Goal: Task Accomplishment & Management: Use online tool/utility

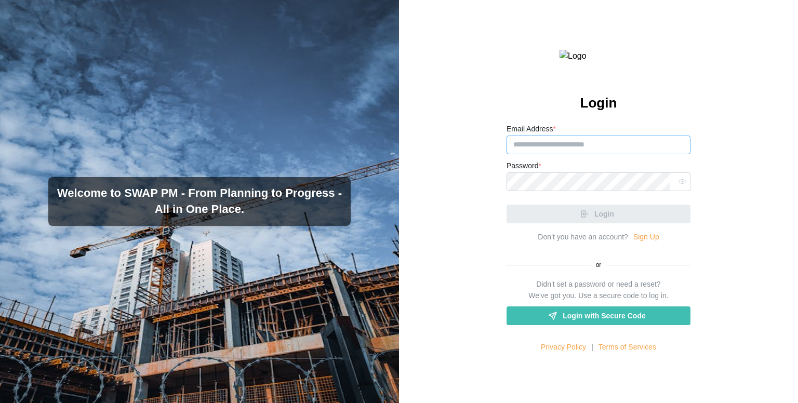
paste input "**********"
click at [577, 154] on input "**********" at bounding box center [599, 145] width 184 height 19
type input "**********"
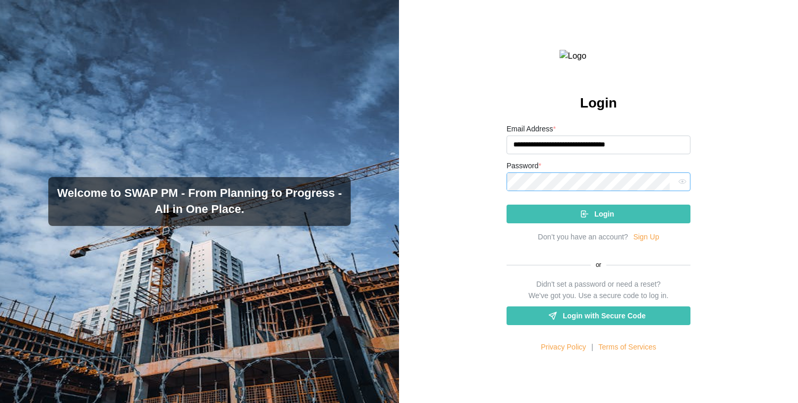
click at [507, 205] on button "Login" at bounding box center [599, 214] width 184 height 19
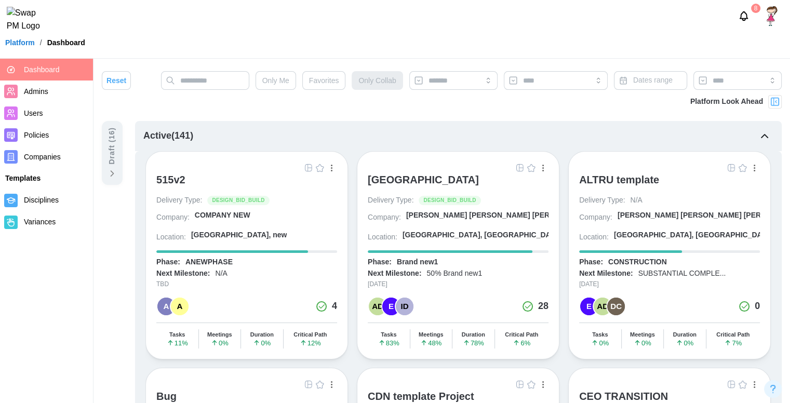
click at [307, 167] on img "button" at bounding box center [309, 168] width 8 height 8
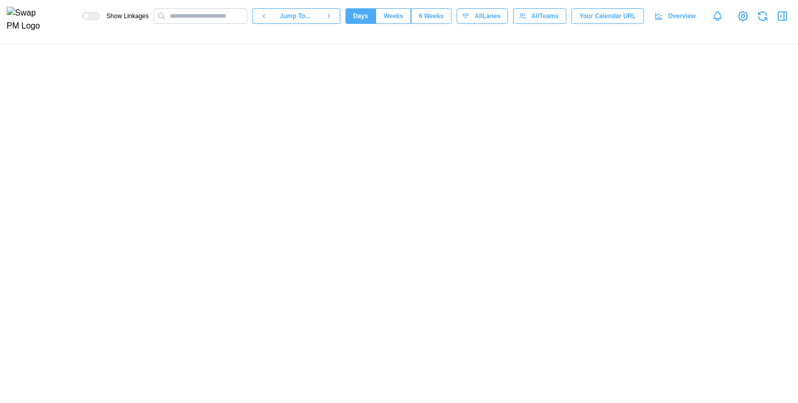
scroll to position [0, 6017]
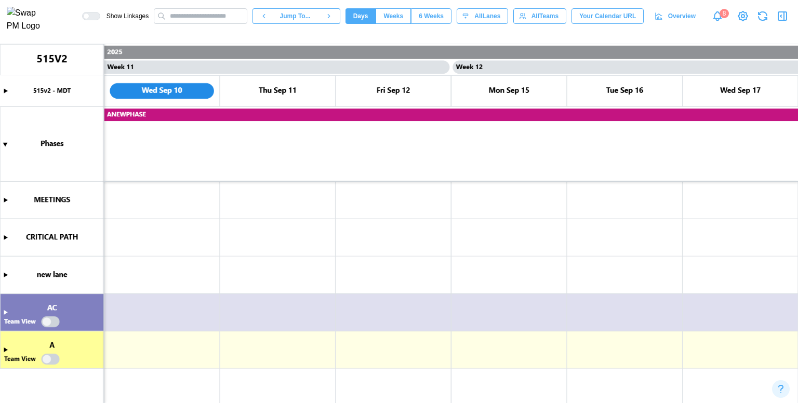
click at [290, 246] on canvas at bounding box center [399, 223] width 798 height 359
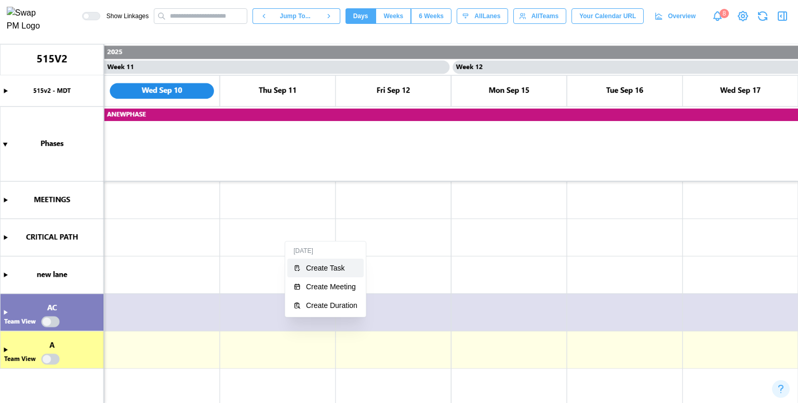
click at [312, 271] on div "Create Task" at bounding box center [331, 268] width 51 height 8
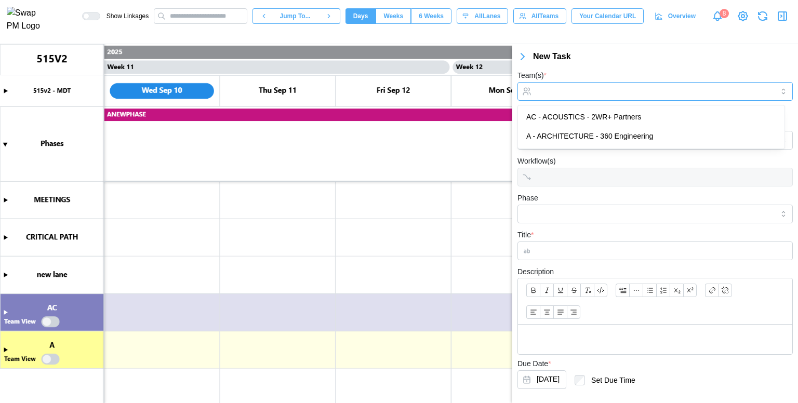
click at [580, 85] on div at bounding box center [654, 92] width 240 height 18
click at [585, 107] on div "AC - ACOUSTICS - 2WR+ Partners A - ARCHITECTURE - 360 Engineering" at bounding box center [651, 126] width 267 height 43
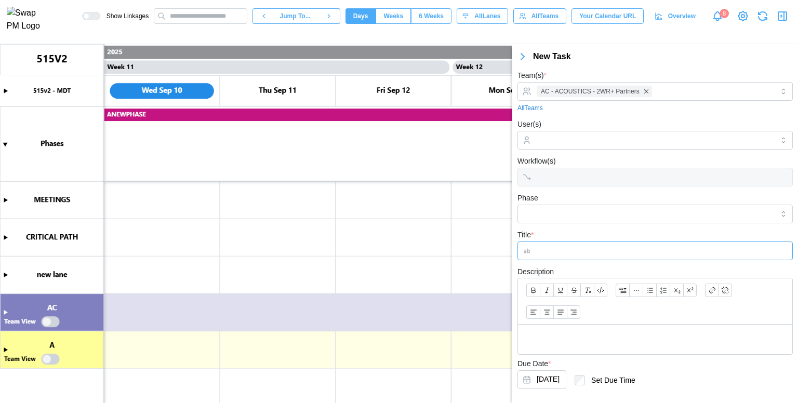
click at [570, 244] on input "Title *" at bounding box center [655, 251] width 275 height 19
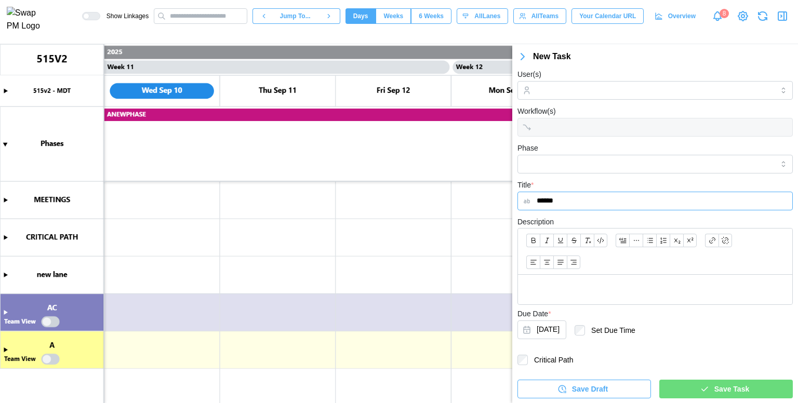
type input "******"
click at [717, 388] on span "Save Task" at bounding box center [732, 389] width 35 height 18
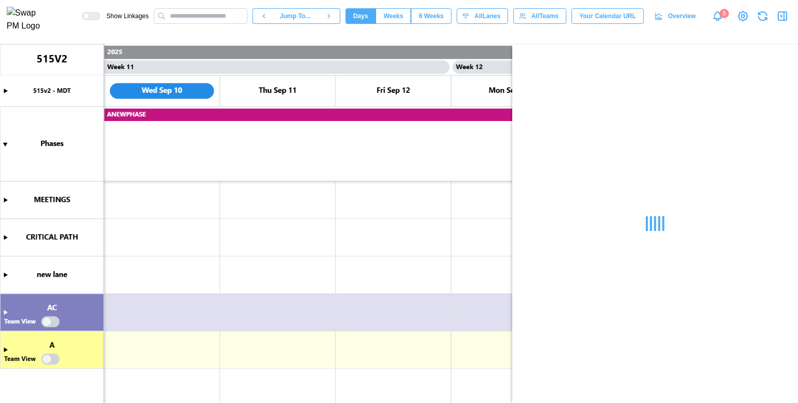
scroll to position [0, 0]
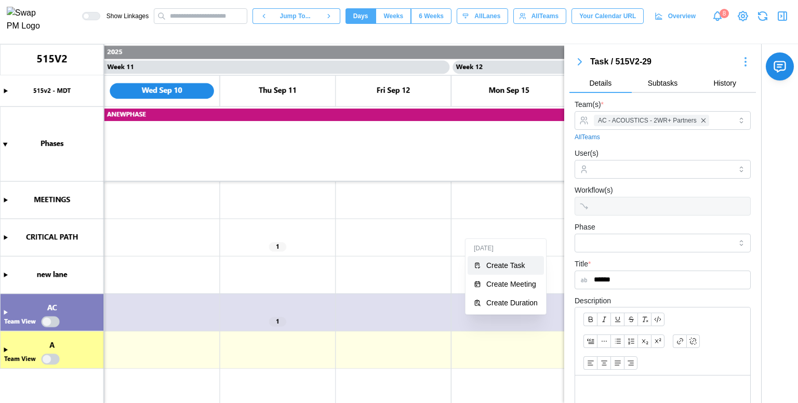
click at [488, 263] on div "Create Task" at bounding box center [511, 265] width 51 height 8
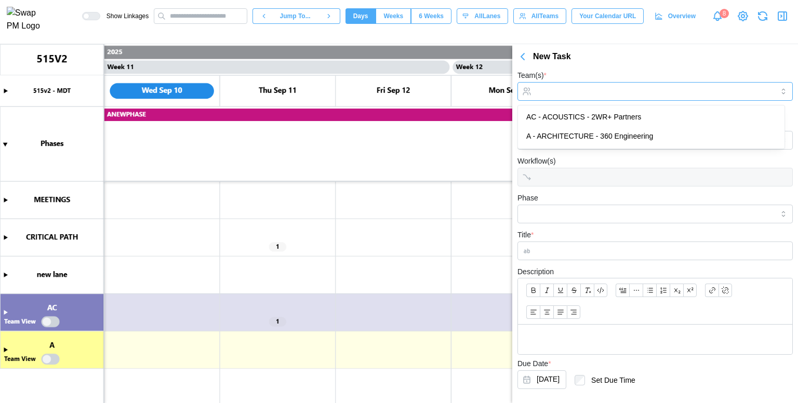
drag, startPoint x: 581, startPoint y: 91, endPoint x: 580, endPoint y: 112, distance: 20.3
click at [580, 112] on body "Show Linkages Jump To... Days Weeks 6 Weeks days All Lanes All Teams Your Calen…" at bounding box center [399, 201] width 798 height 403
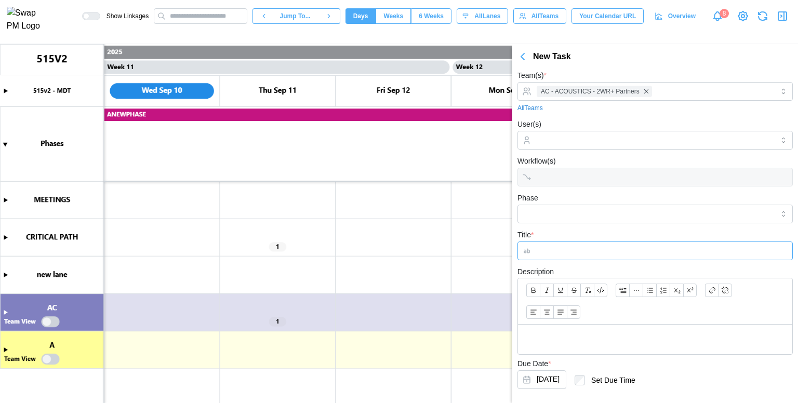
click at [594, 254] on input "Title *" at bounding box center [655, 251] width 275 height 19
paste input "******"
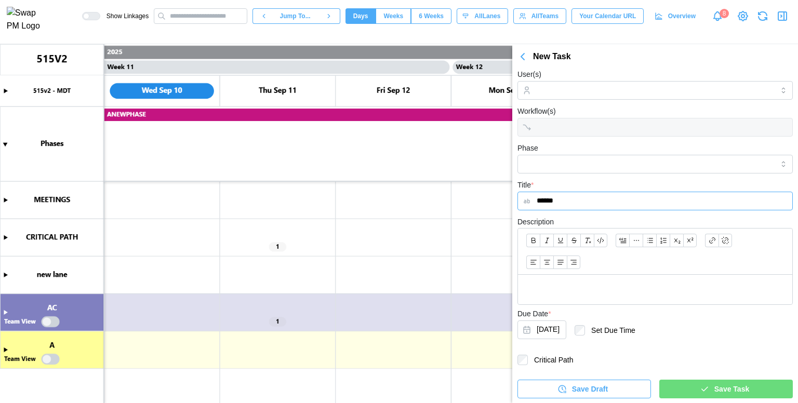
type input "******"
click at [715, 391] on span "Save Task" at bounding box center [732, 389] width 35 height 18
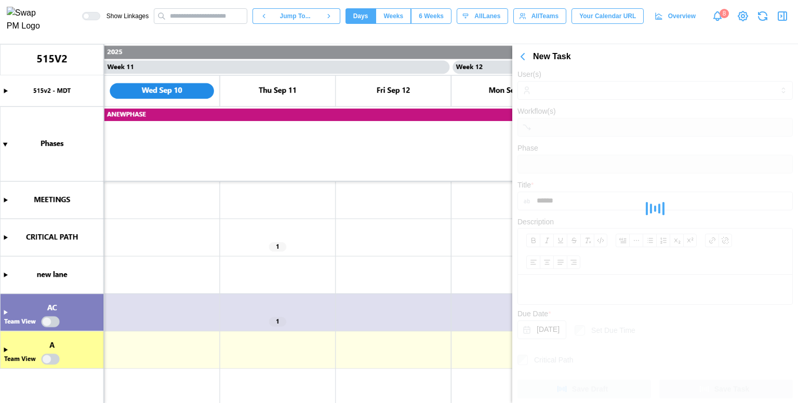
click at [523, 61] on icon "button" at bounding box center [523, 56] width 12 height 12
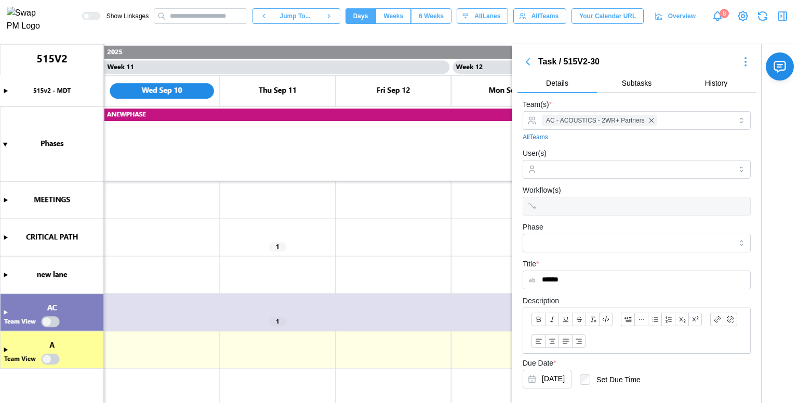
click at [523, 61] on icon "button" at bounding box center [528, 62] width 12 height 12
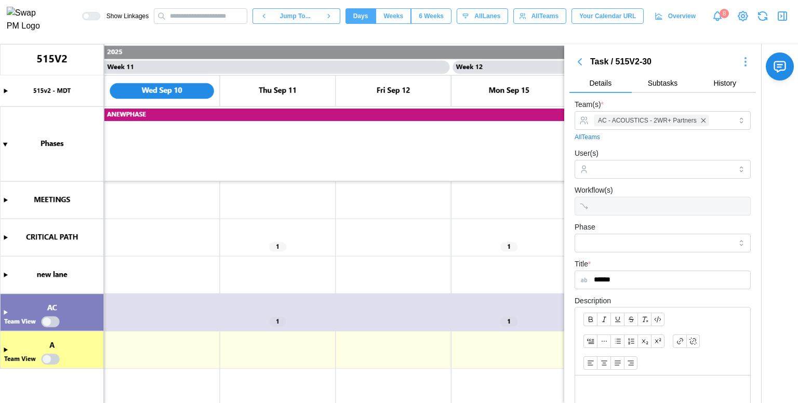
click at [777, 15] on icon "button" at bounding box center [782, 16] width 12 height 12
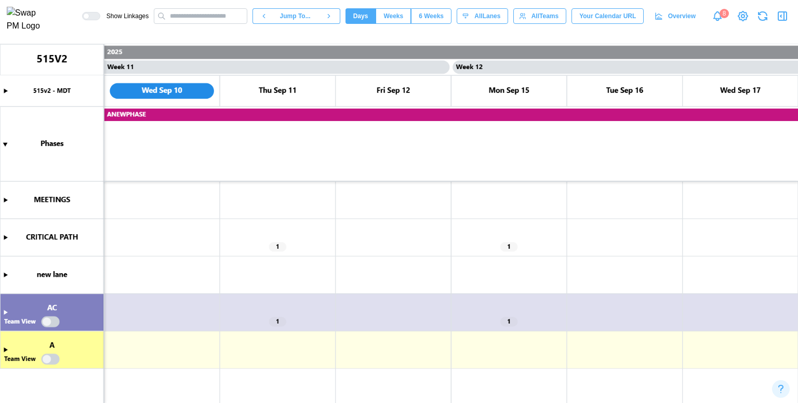
drag, startPoint x: 6, startPoint y: 233, endPoint x: 6, endPoint y: 239, distance: 5.7
click at [6, 239] on canvas at bounding box center [399, 223] width 798 height 359
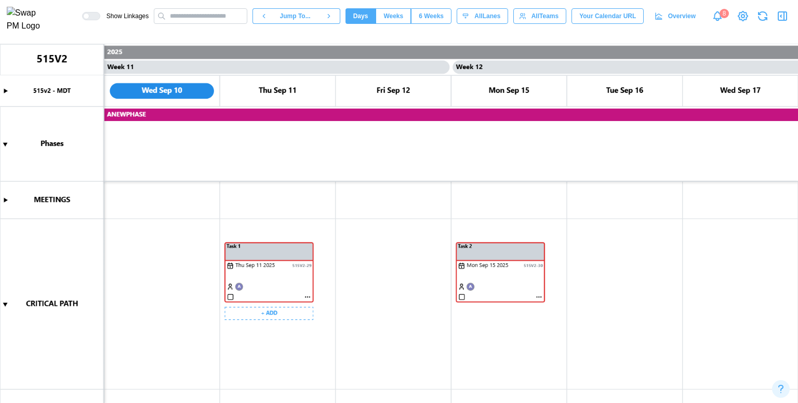
click at [255, 262] on canvas at bounding box center [399, 223] width 798 height 359
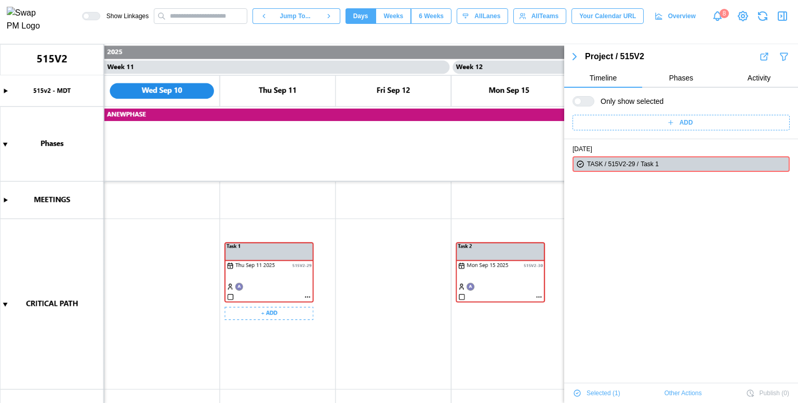
scroll to position [18, 0]
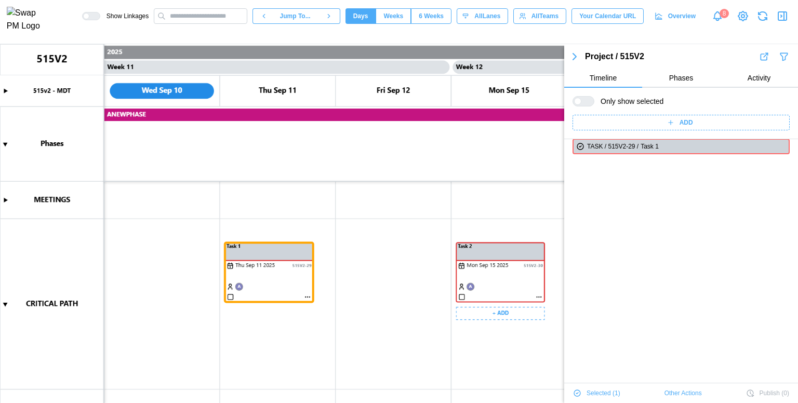
click at [493, 272] on canvas at bounding box center [399, 223] width 798 height 359
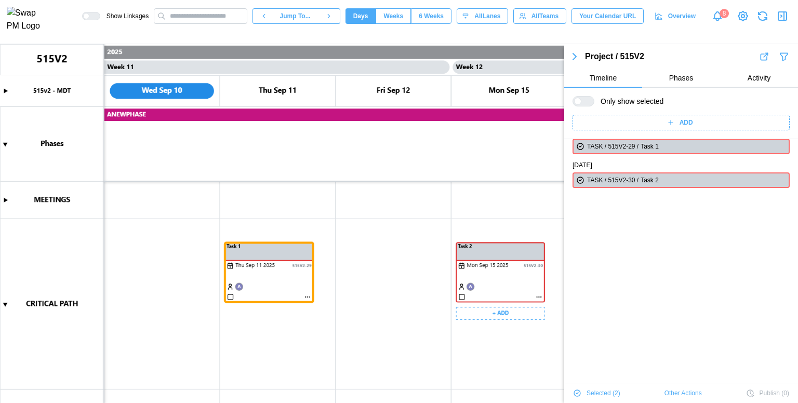
scroll to position [0, 0]
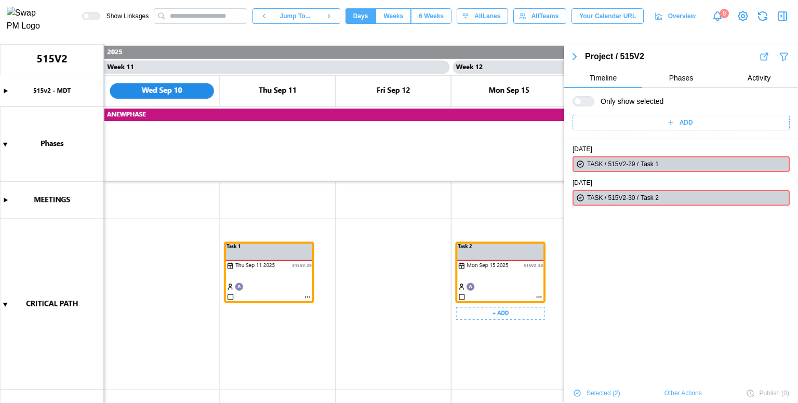
click at [491, 281] on canvas at bounding box center [399, 223] width 798 height 359
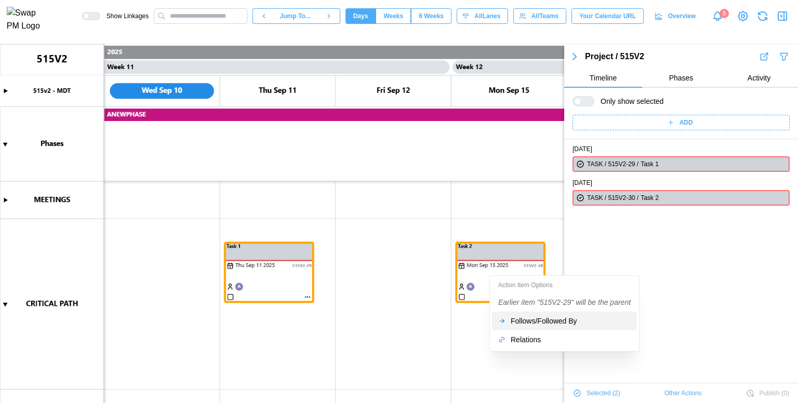
click at [529, 321] on div "Follows/Followed By" at bounding box center [571, 321] width 120 height 8
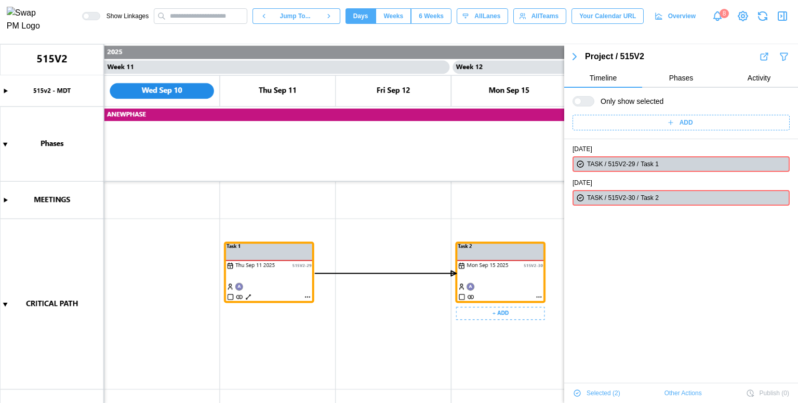
click at [537, 296] on canvas at bounding box center [399, 223] width 798 height 359
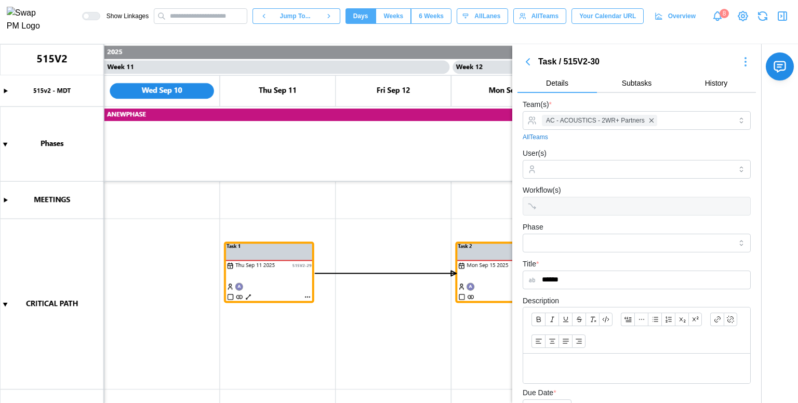
scroll to position [181, 0]
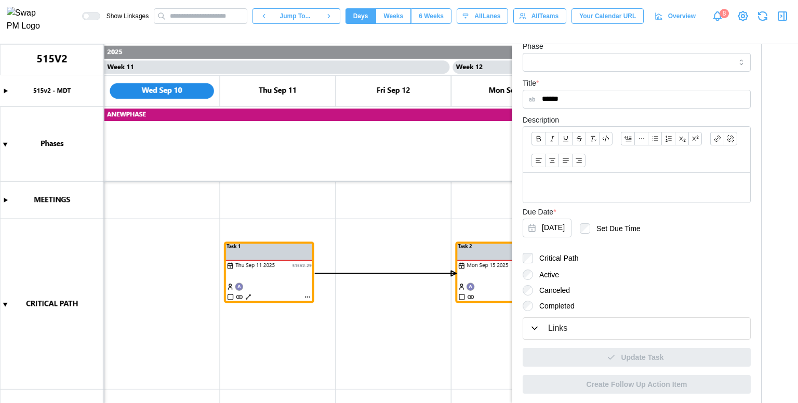
click at [547, 335] on button "Links" at bounding box center [636, 328] width 227 height 21
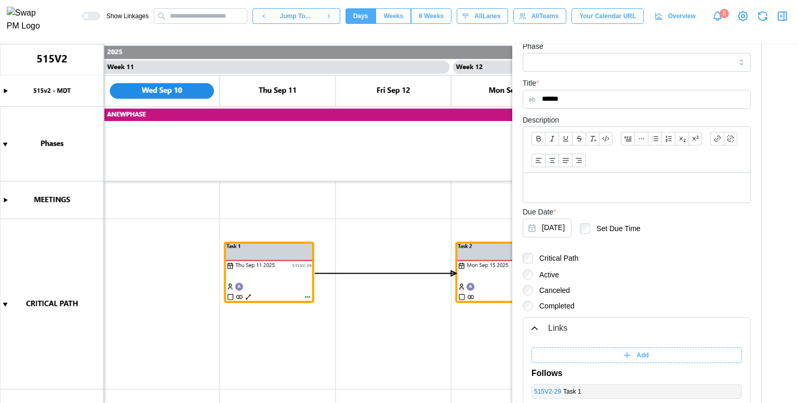
scroll to position [312, 0]
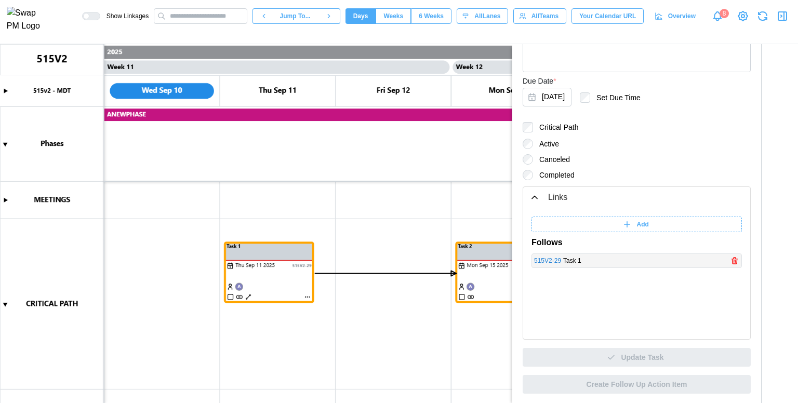
click at [547, 261] on link "515V2 - 29" at bounding box center [547, 261] width 27 height 10
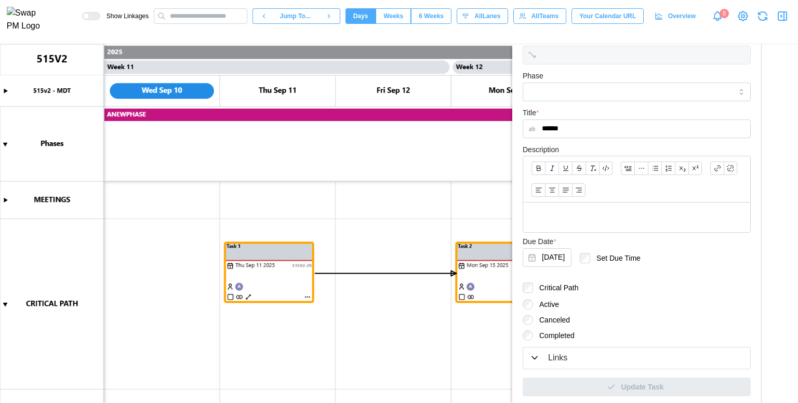
scroll to position [181, 0]
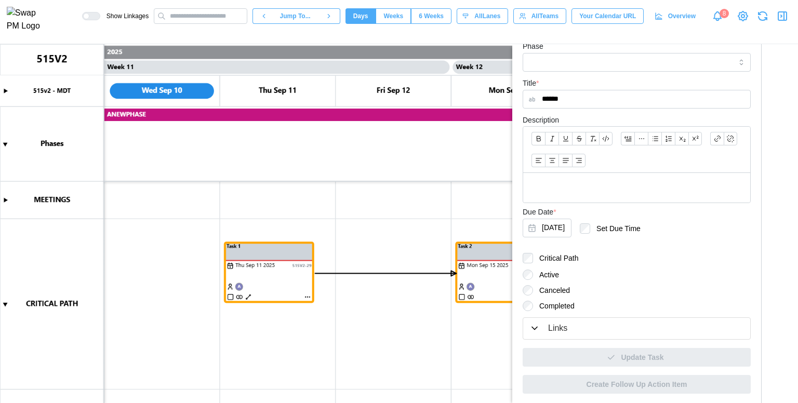
click at [557, 321] on button "Links" at bounding box center [636, 328] width 227 height 21
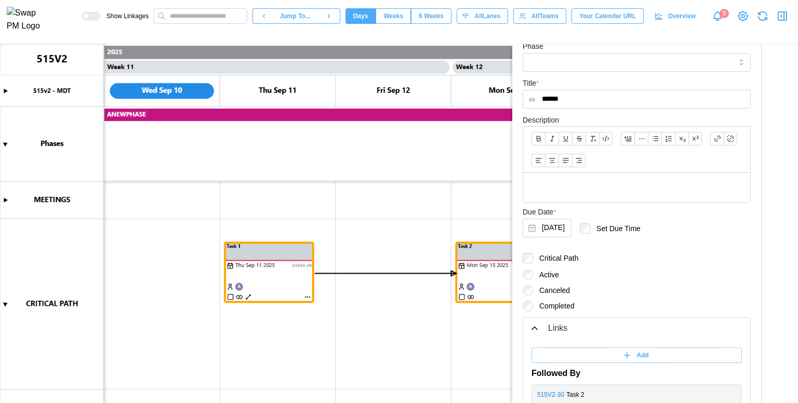
scroll to position [312, 0]
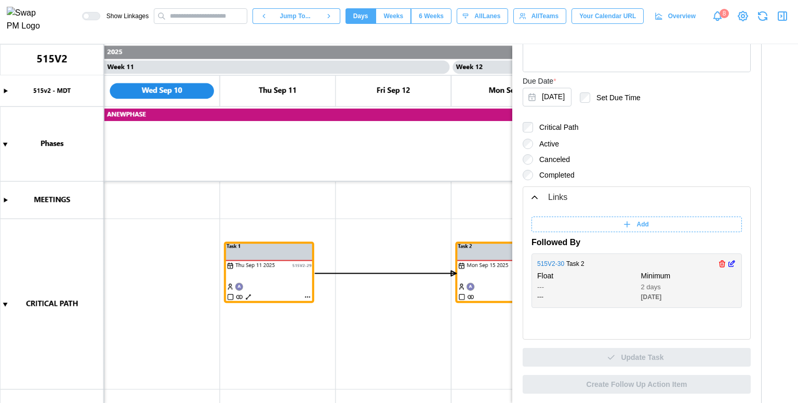
click at [729, 265] on icon "button" at bounding box center [731, 264] width 5 height 5
